Goal: Task Accomplishment & Management: Complete application form

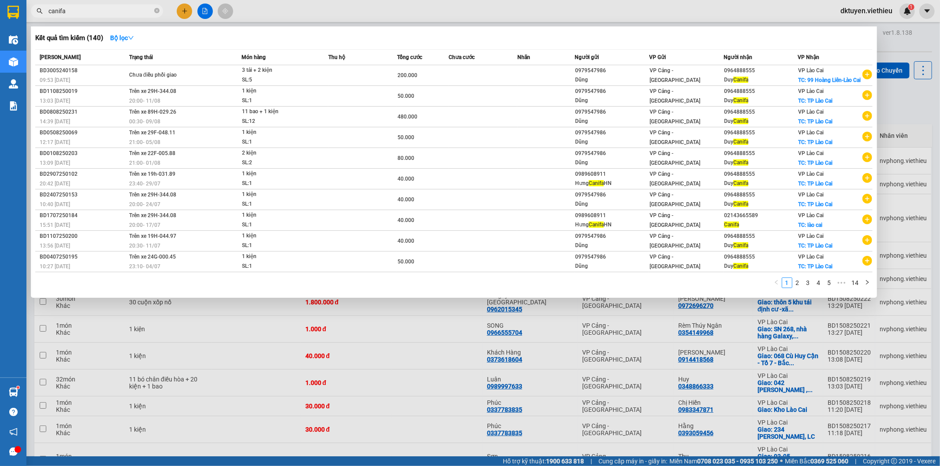
scroll to position [117, 0]
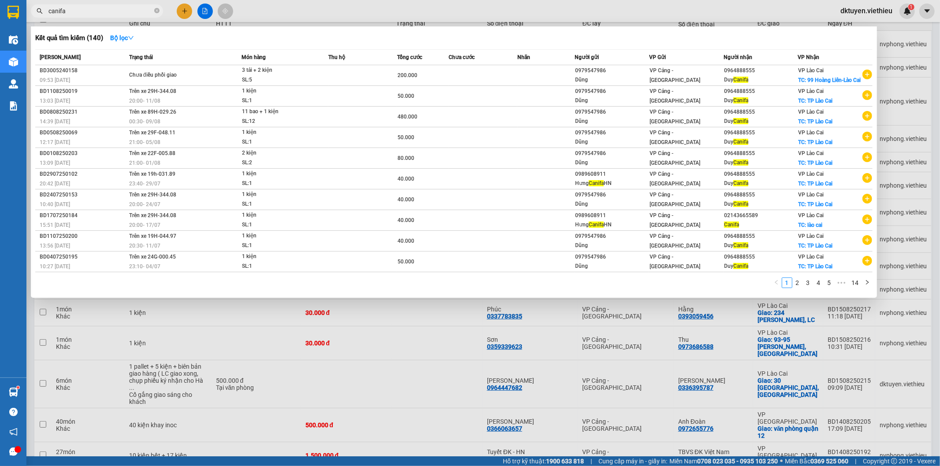
drag, startPoint x: 82, startPoint y: 10, endPoint x: 40, endPoint y: 10, distance: 41.4
click at [40, 10] on div "canifa" at bounding box center [86, 10] width 172 height 13
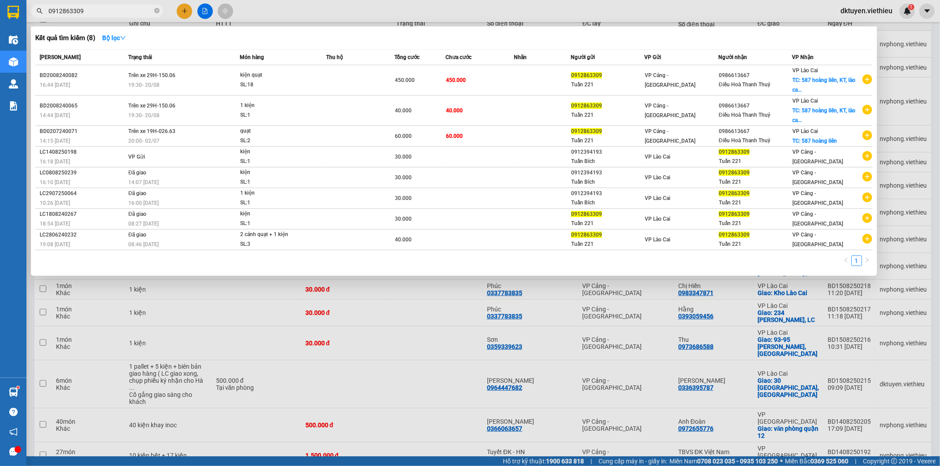
type input "0912863309"
click at [902, 32] on div at bounding box center [470, 233] width 940 height 466
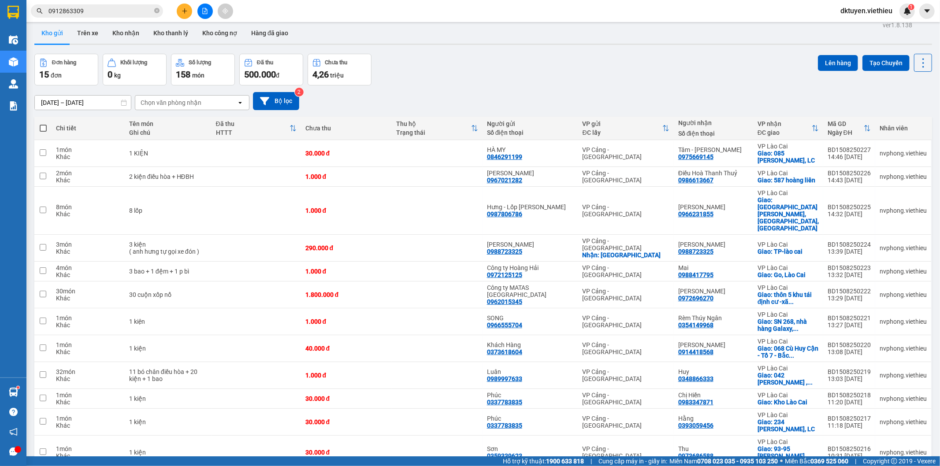
scroll to position [0, 0]
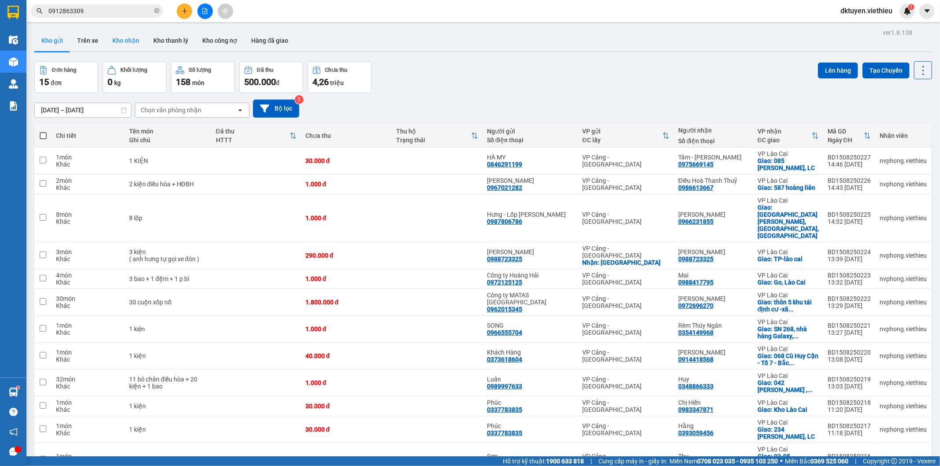
click at [127, 43] on button "Kho nhận" at bounding box center [125, 40] width 41 height 21
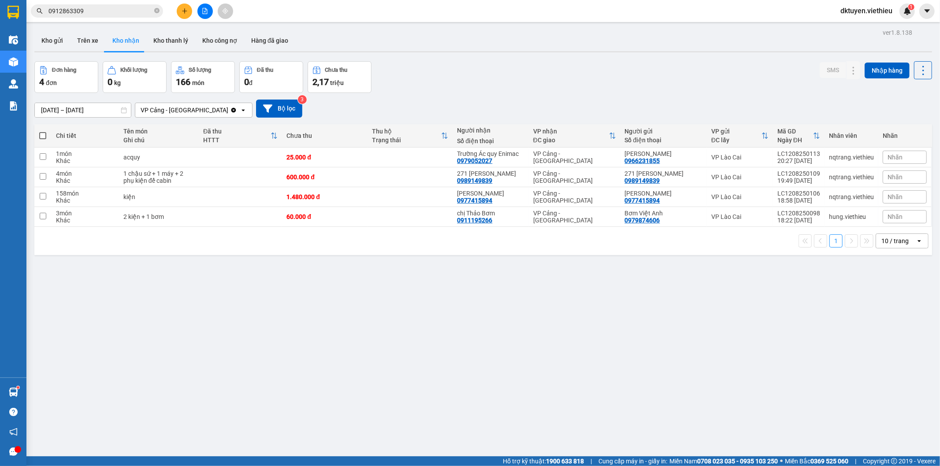
click at [901, 241] on div "10 / trang" at bounding box center [894, 241] width 27 height 9
drag, startPoint x: 905, startPoint y: 341, endPoint x: 900, endPoint y: 339, distance: 5.0
click at [904, 341] on span "100 / trang" at bounding box center [891, 339] width 32 height 9
click at [44, 111] on input "[DATE] – [DATE]" at bounding box center [83, 110] width 96 height 14
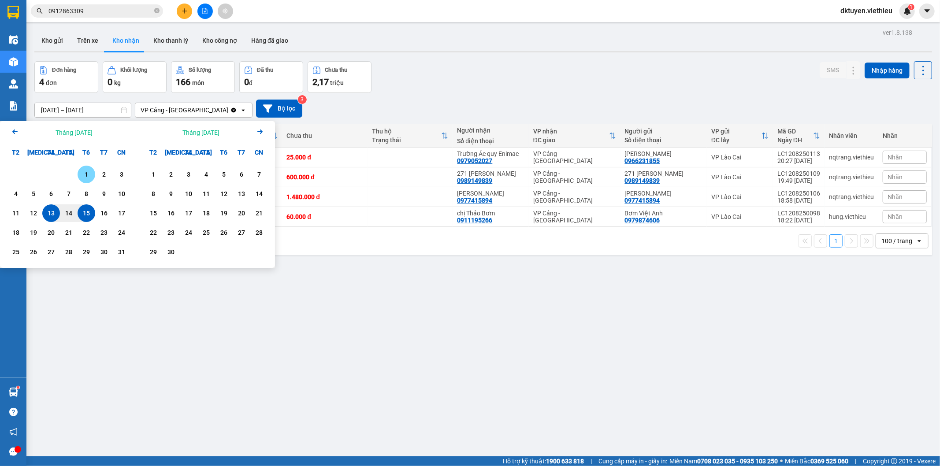
click at [89, 174] on div "1" at bounding box center [86, 174] width 12 height 11
click at [85, 215] on div "15" at bounding box center [86, 213] width 12 height 11
type input "[DATE] – [DATE]"
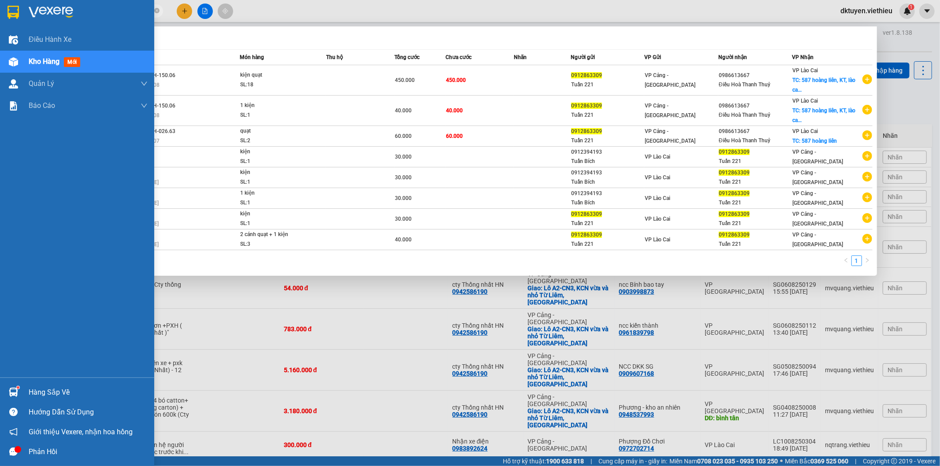
drag, startPoint x: 94, startPoint y: 10, endPoint x: 0, endPoint y: 14, distance: 93.9
click at [0, 14] on section "Kết quả tìm kiếm ( 8 ) Bộ lọc Mã ĐH Trạng thái Món hàng Thu hộ Tổng cước Chưa c…" at bounding box center [470, 233] width 940 height 466
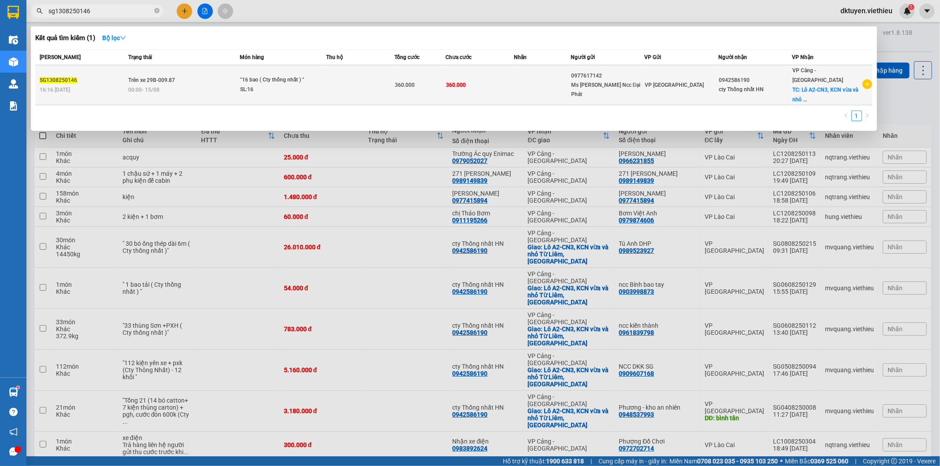
type input "sg1308250146"
click at [412, 88] on td "360.000" at bounding box center [419, 85] width 51 height 40
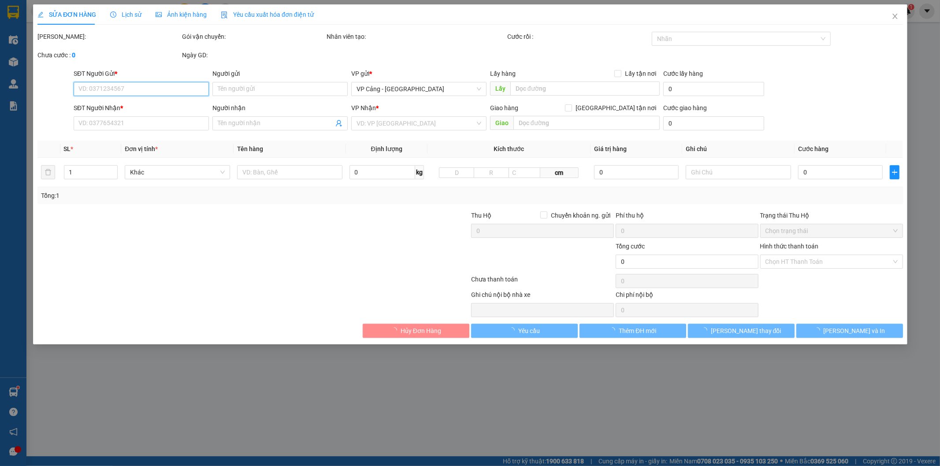
type input "0977617142"
type input "Ms [PERSON_NAME] Ncc Đại Phát"
type input "0942586190"
type input "cty Thống nhất HN"
checkbox input "true"
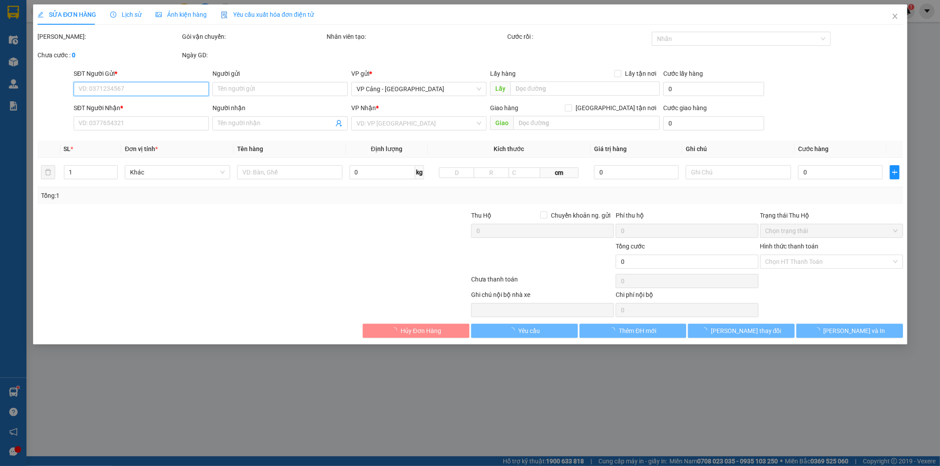
type input "Lô A2-CN3, KCN vừa và nhỏ [GEOGRAPHIC_DATA], [GEOGRAPHIC_DATA]"
type input "360.000"
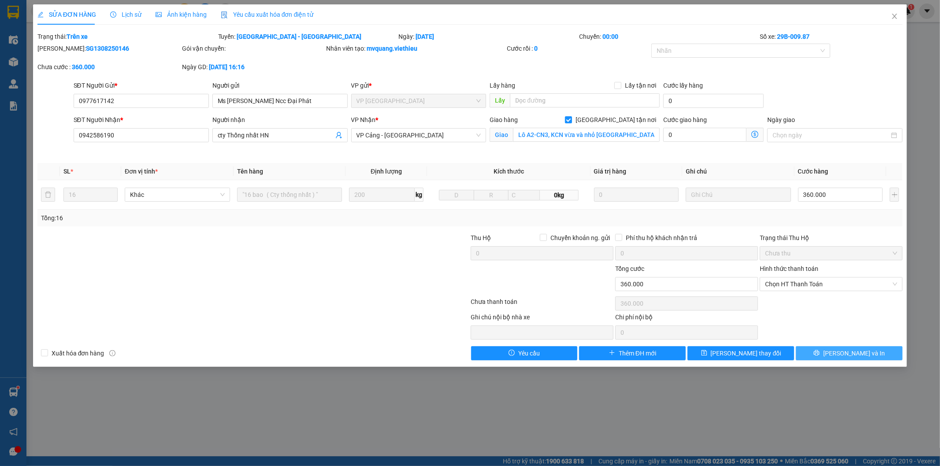
click at [827, 353] on button "[PERSON_NAME] và In" at bounding box center [849, 353] width 107 height 14
